Goal: Navigation & Orientation: Find specific page/section

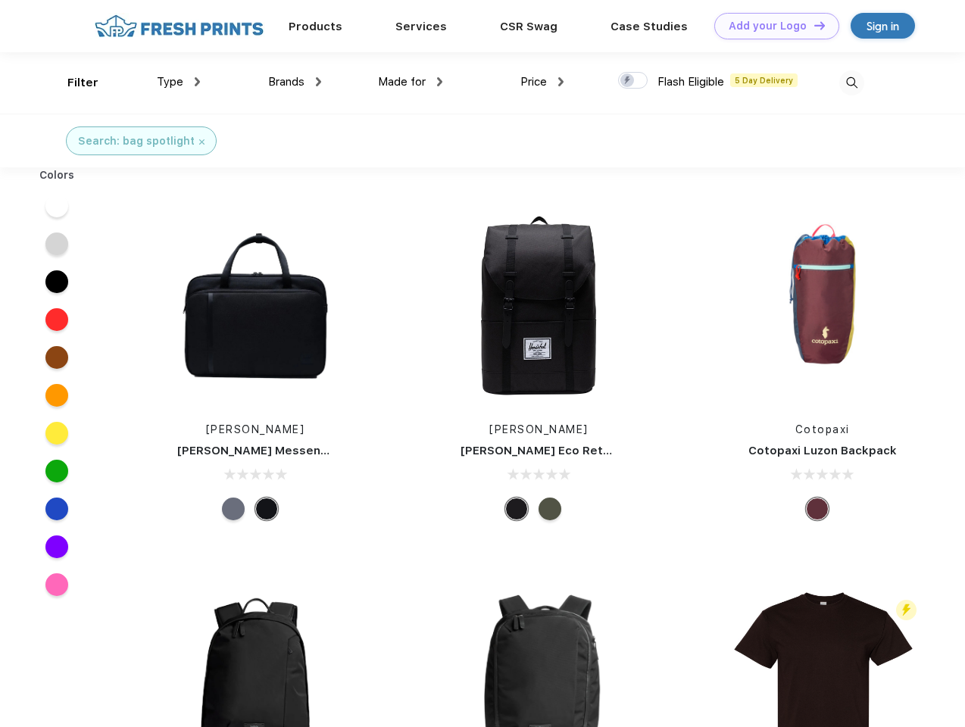
click at [771, 26] on link "Add your Logo Design Tool" at bounding box center [776, 26] width 125 height 27
click at [0, 0] on div "Design Tool" at bounding box center [0, 0] width 0 height 0
click at [813, 25] on link "Add your Logo Design Tool" at bounding box center [776, 26] width 125 height 27
click at [73, 83] on div "Filter" at bounding box center [82, 82] width 31 height 17
click at [179, 82] on span "Type" at bounding box center [170, 82] width 27 height 14
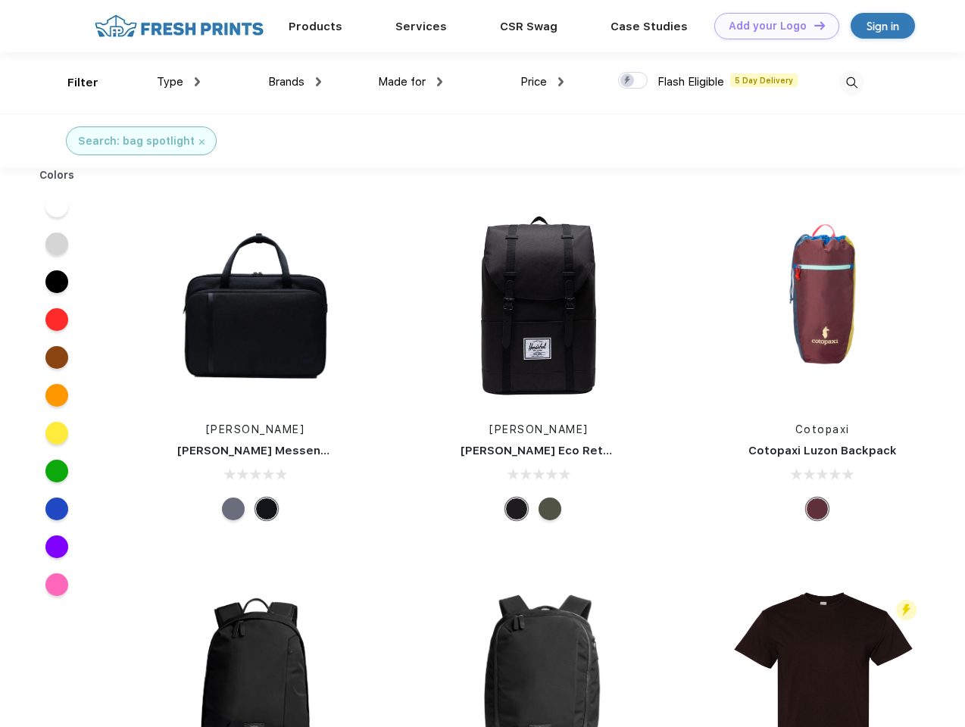
click at [295, 82] on span "Brands" at bounding box center [286, 82] width 36 height 14
click at [411, 82] on span "Made for" at bounding box center [402, 82] width 48 height 14
click at [542, 82] on span "Price" at bounding box center [533, 82] width 27 height 14
click at [633, 81] on div at bounding box center [633, 80] width 30 height 17
click at [628, 81] on input "checkbox" at bounding box center [623, 76] width 10 height 10
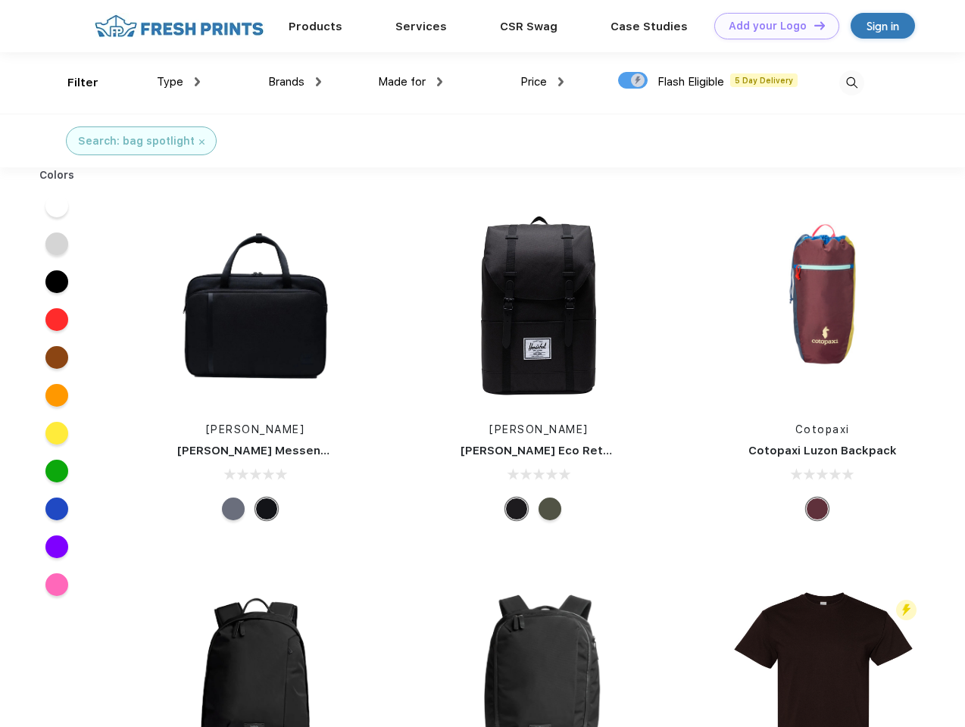
click at [851, 83] on img at bounding box center [851, 82] width 25 height 25
